Goal: Task Accomplishment & Management: Complete application form

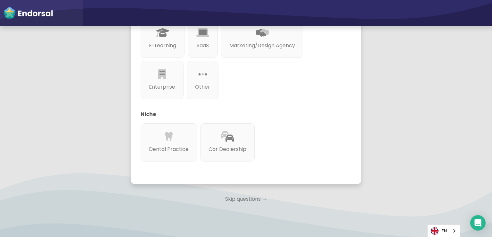
scroll to position [203, 0]
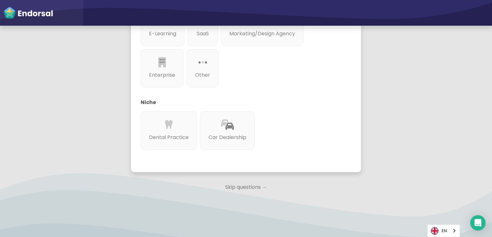
click at [253, 180] on p "Skip questions →" at bounding box center [246, 187] width 230 height 14
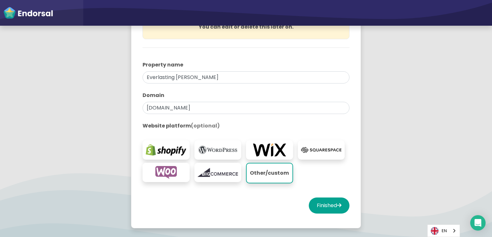
scroll to position [144, 0]
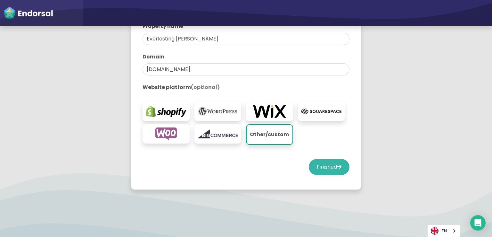
click at [324, 165] on button "Finished" at bounding box center [329, 167] width 41 height 16
select select "14"
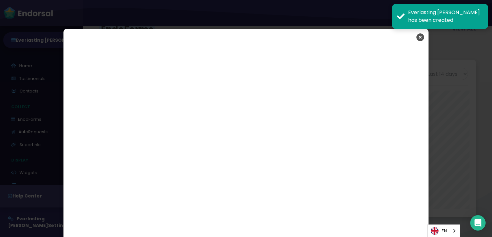
scroll to position [1105, 0]
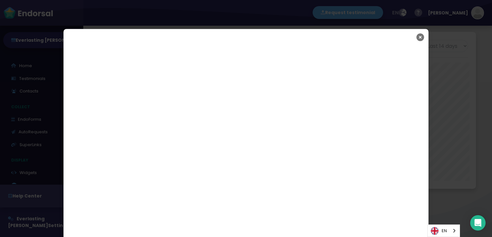
click at [419, 34] on icon "Close" at bounding box center [421, 37] width 8 height 16
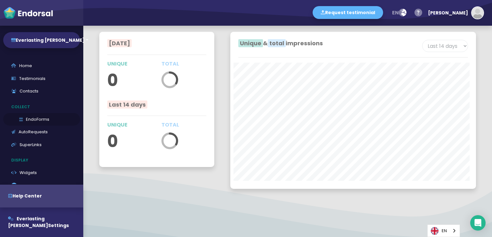
click at [50, 121] on link "EndoForms" at bounding box center [41, 119] width 77 height 13
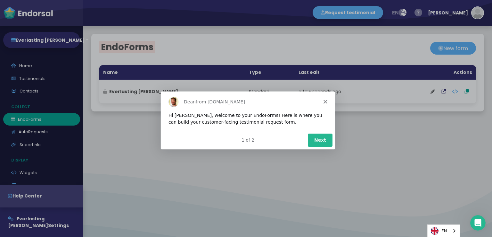
click at [323, 138] on button "Next" at bounding box center [320, 139] width 25 height 13
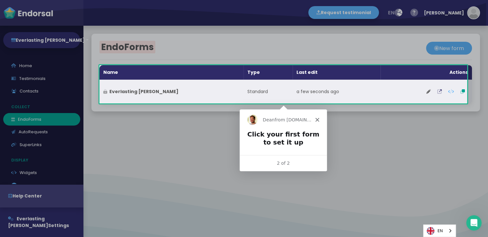
click at [434, 92] on button at bounding box center [439, 91] width 11 height 16
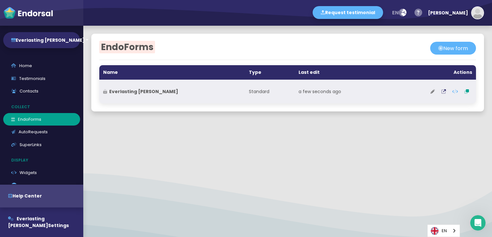
click at [431, 93] on icon at bounding box center [433, 91] width 4 height 4
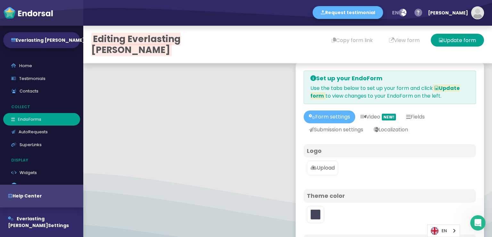
type input "#5DB3F9"
click at [329, 0] on body "Request testimonial en Language English French German Spanish Italian Norwegian…" at bounding box center [246, 0] width 492 height 0
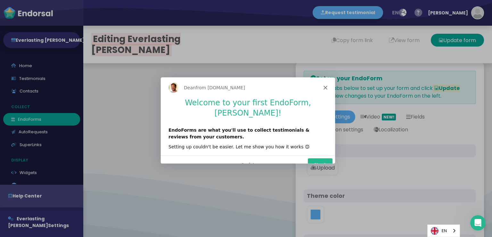
click at [318, 157] on button "Next" at bounding box center [320, 163] width 25 height 13
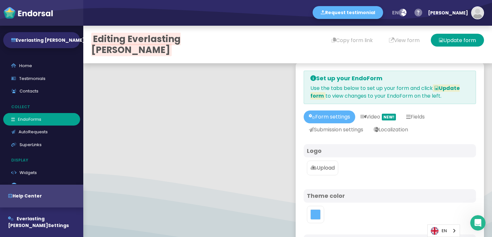
click at [326, 168] on p "Upload" at bounding box center [323, 168] width 24 height 8
click at [0, 0] on input "Upload" at bounding box center [0, 0] width 0 height 0
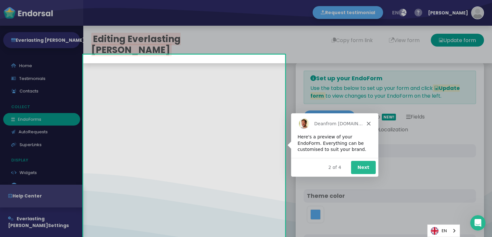
click at [366, 122] on div "[PERSON_NAME] from [DOMAIN_NAME]" at bounding box center [334, 123] width 87 height 21
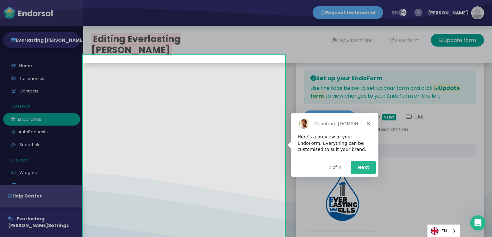
click at [367, 122] on icon "Close" at bounding box center [369, 123] width 4 height 4
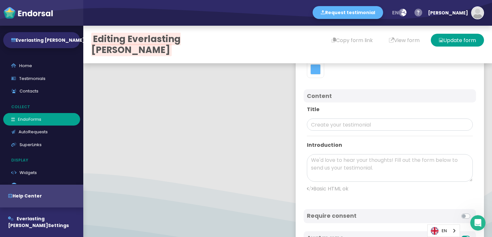
scroll to position [223, 0]
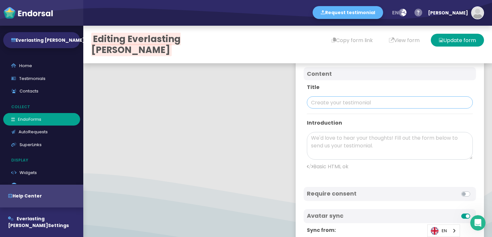
click at [352, 107] on input "text" at bounding box center [390, 102] width 166 height 12
paste input "Everlasting [PERSON_NAME]"
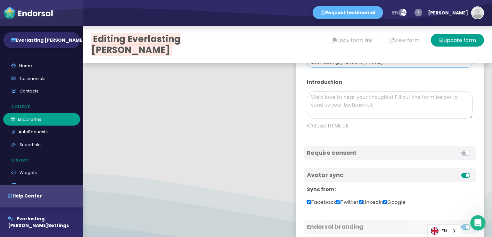
scroll to position [245, 0]
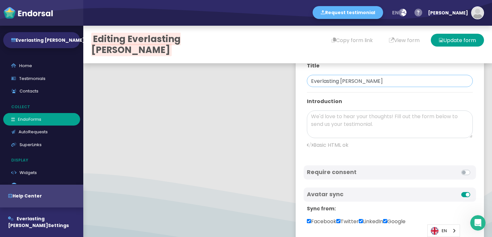
type input "Everlasting [PERSON_NAME]"
click at [378, 117] on textarea at bounding box center [390, 124] width 166 height 28
paste textarea "Everlasting [PERSON_NAME] is a trusted provider of well water pressure tank rep…"
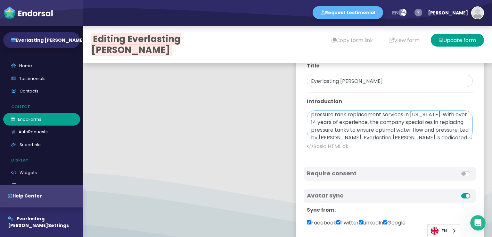
scroll to position [0, 0]
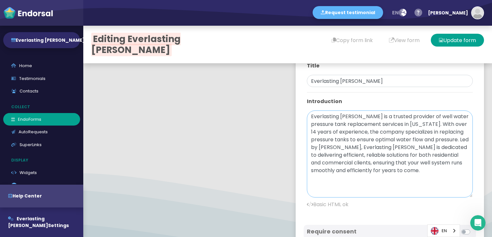
drag, startPoint x: 462, startPoint y: 134, endPoint x: 457, endPoint y: 194, distance: 59.8
click at [457, 194] on textarea "Everlasting [PERSON_NAME] is a trusted provider of well water pressure tank rep…" at bounding box center [390, 153] width 166 height 87
click at [410, 114] on textarea "Everlasting [PERSON_NAME] is a trusted provider of well water pressure tank rep…" at bounding box center [390, 153] width 166 height 87
paste textarea "<a href=""><b>"
click at [432, 114] on textarea "Everlasting [PERSON_NAME] is a trusted provider of <a href=""><b>well water pre…" at bounding box center [390, 153] width 166 height 87
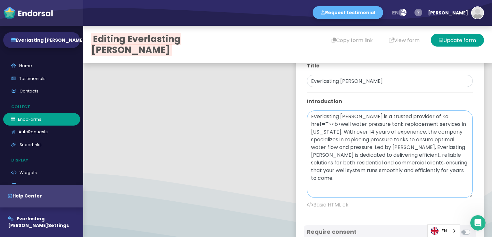
paste textarea "[URL][DOMAIN_NAME]"
click at [452, 128] on textarea "Everlasting [PERSON_NAME] is a trusted provider of <a href="[URL][DOMAIN_NAME]"…" at bounding box center [390, 153] width 166 height 87
paste textarea "</b></a>"
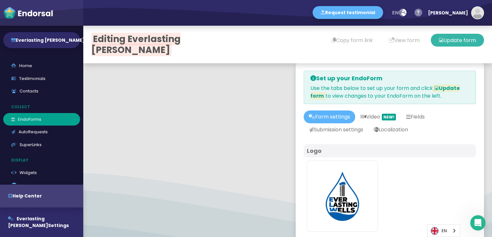
type textarea "Everlasting [PERSON_NAME] is a trusted provider of <a href="[URL][DOMAIN_NAME]"…"
click at [444, 40] on button "Update form" at bounding box center [457, 40] width 53 height 13
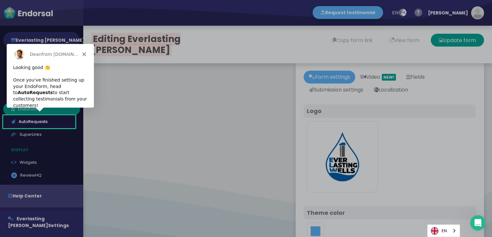
click at [391, 97] on div "Product tour overlay" at bounding box center [246, 118] width 492 height 237
drag, startPoint x: 82, startPoint y: 52, endPoint x: 102, endPoint y: 104, distance: 55.4
click at [82, 52] on div "[PERSON_NAME] from [DOMAIN_NAME]" at bounding box center [49, 54] width 87 height 21
click at [83, 56] on div "[PERSON_NAME] from [DOMAIN_NAME]" at bounding box center [49, 54] width 87 height 21
click at [84, 55] on icon "Close" at bounding box center [84, 54] width 4 height 4
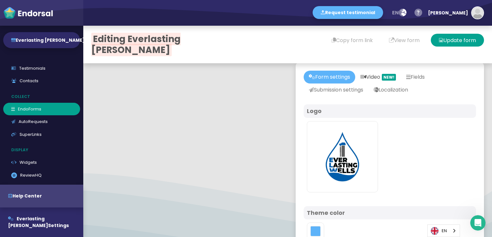
click at [384, 78] on link "Video NEW!" at bounding box center [379, 77] width 46 height 13
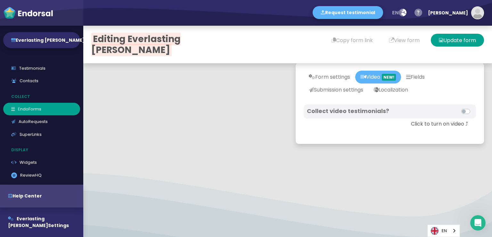
click at [376, 113] on h4 "Collect video testimonials?" at bounding box center [348, 110] width 83 height 7
click at [473, 107] on label at bounding box center [473, 107] width 0 height 0
click at [0, 0] on input "checkbox" at bounding box center [0, 0] width 0 height 0
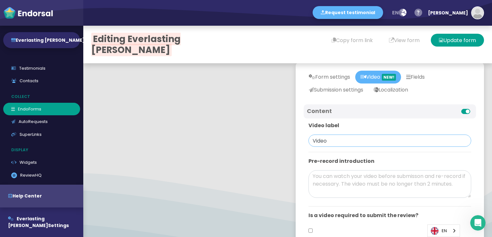
click at [341, 140] on input "Video" at bounding box center [390, 140] width 163 height 12
click at [342, 184] on textarea at bounding box center [390, 184] width 163 height 28
click at [344, 144] on input "Video" at bounding box center [390, 140] width 163 height 12
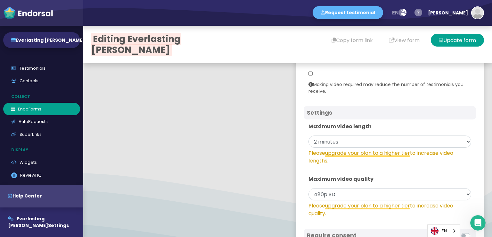
scroll to position [186, 0]
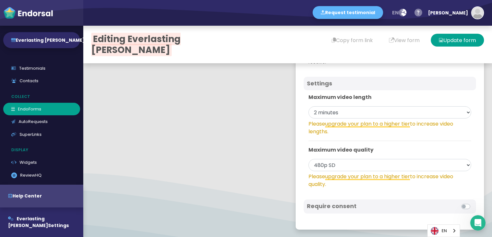
click at [378, 209] on div "Require consent" at bounding box center [348, 206] width 83 height 8
click at [450, 208] on div at bounding box center [431, 206] width 83 height 8
click at [473, 202] on label at bounding box center [473, 202] width 0 height 0
click at [0, 0] on input "checkbox" at bounding box center [0, 0] width 0 height 0
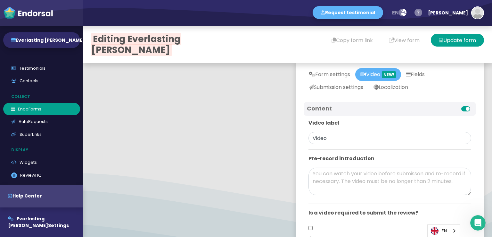
scroll to position [0, 0]
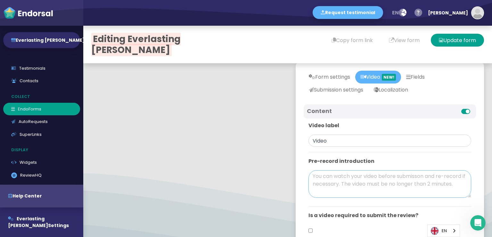
click at [343, 187] on div "Video label Video Pre-record introduction Is a video required to submit the rev…" at bounding box center [390, 187] width 172 height 130
click at [473, 107] on label at bounding box center [473, 107] width 0 height 0
click at [0, 0] on input "checkbox" at bounding box center [0, 0] width 0 height 0
